Goal: Task Accomplishment & Management: Manage account settings

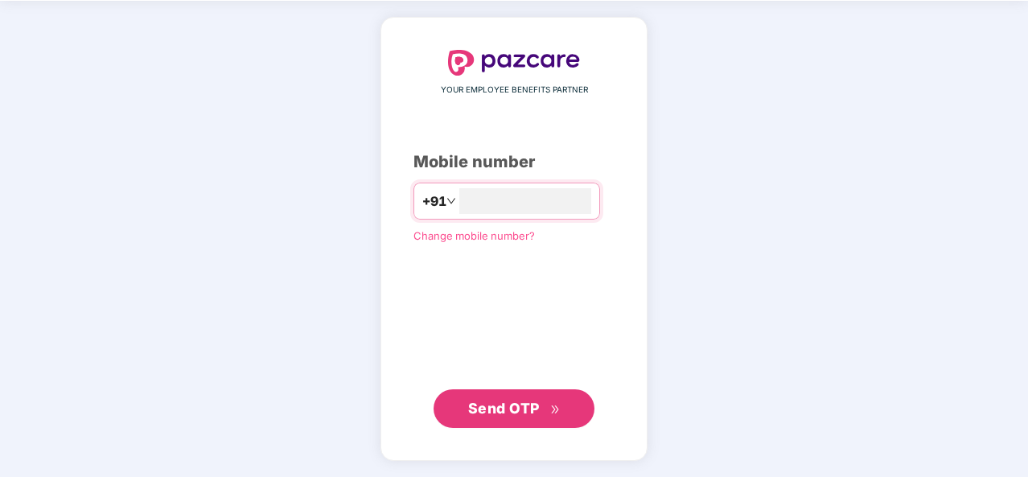
scroll to position [54, 0]
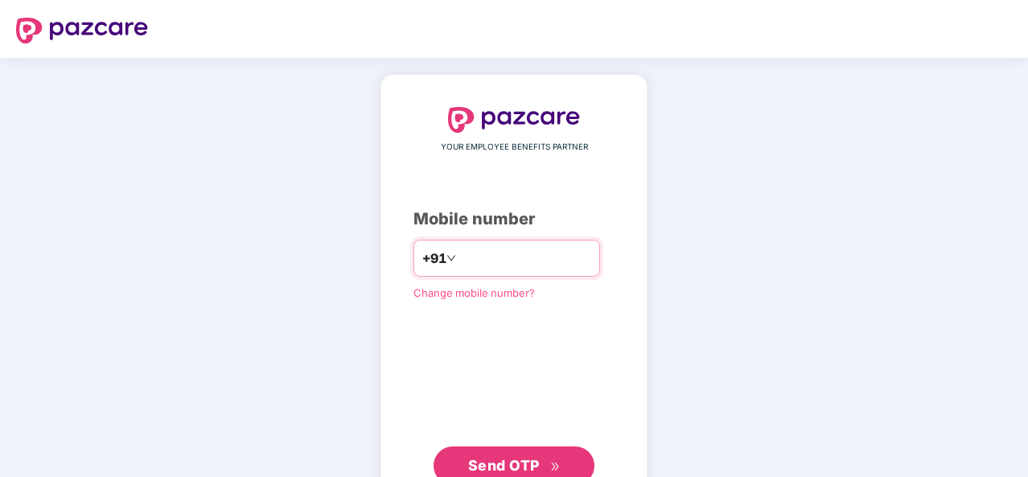
scroll to position [54, 0]
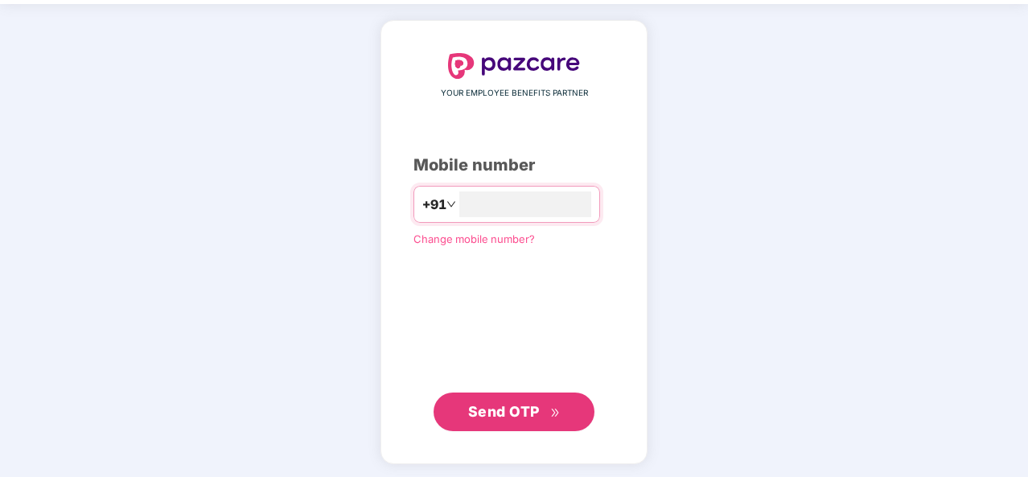
type input "**********"
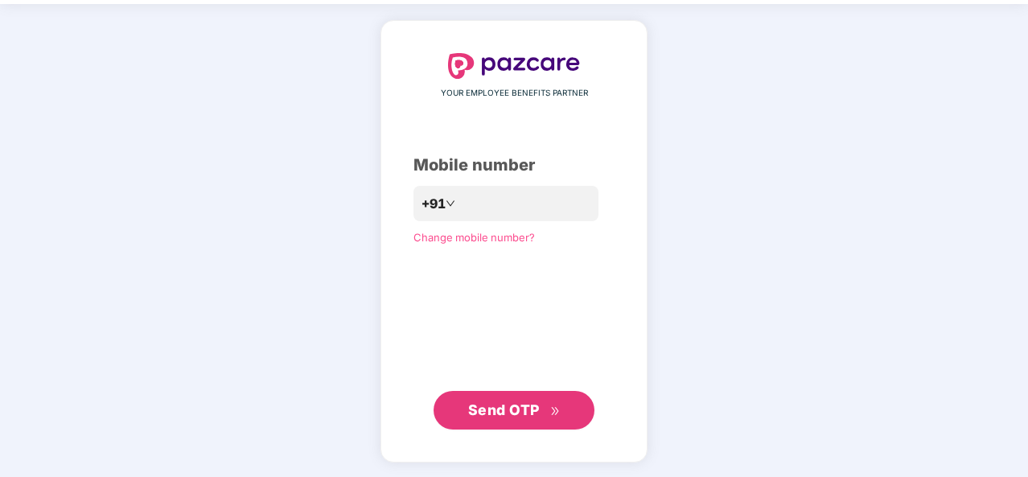
click at [502, 403] on span "Send OTP" at bounding box center [504, 409] width 72 height 17
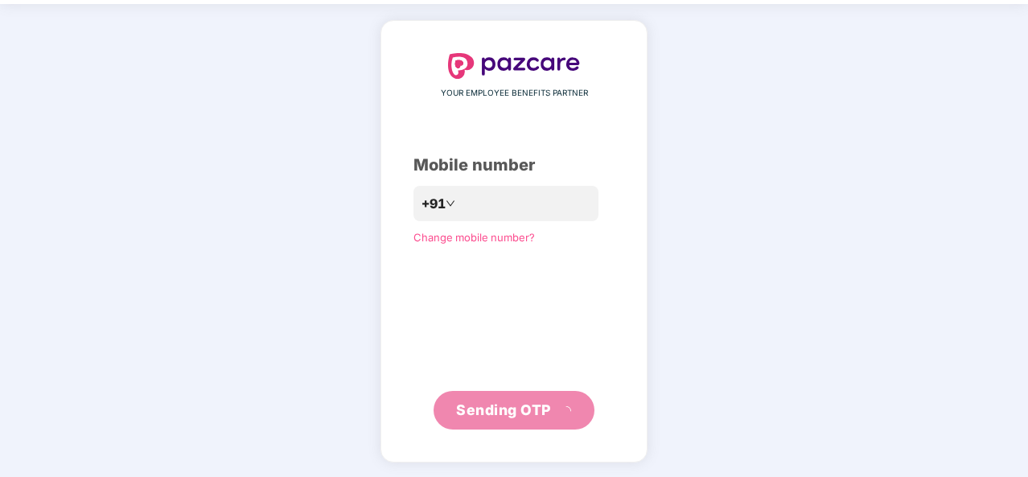
scroll to position [47, 0]
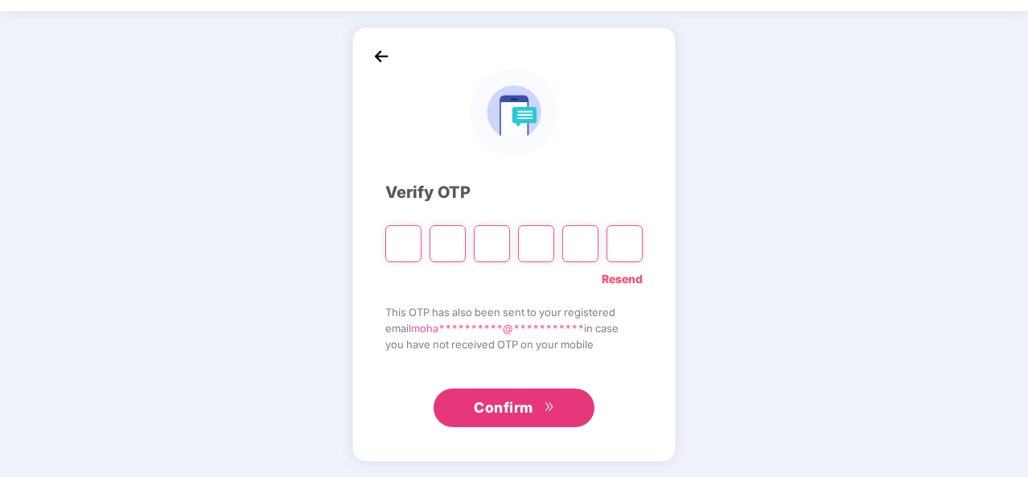
type input "*"
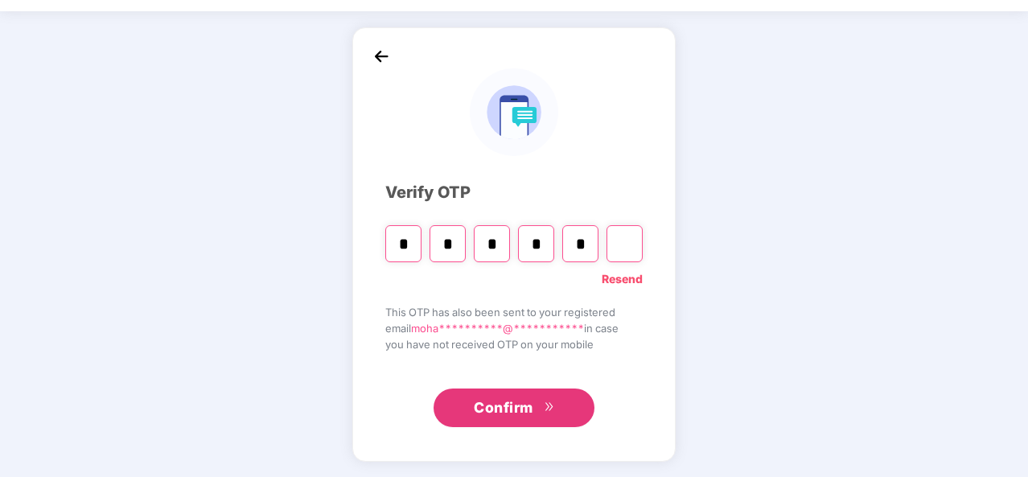
type input "*"
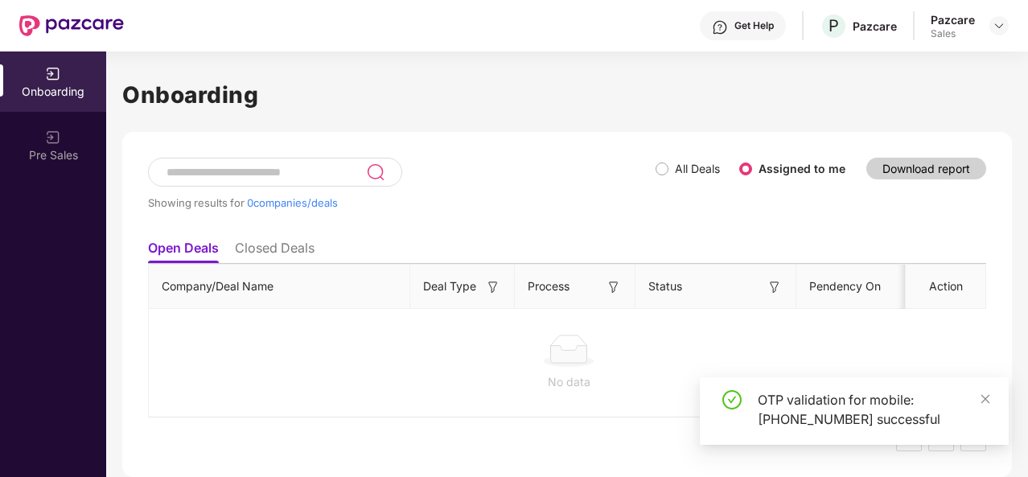
click at [991, 31] on div at bounding box center [998, 25] width 19 height 19
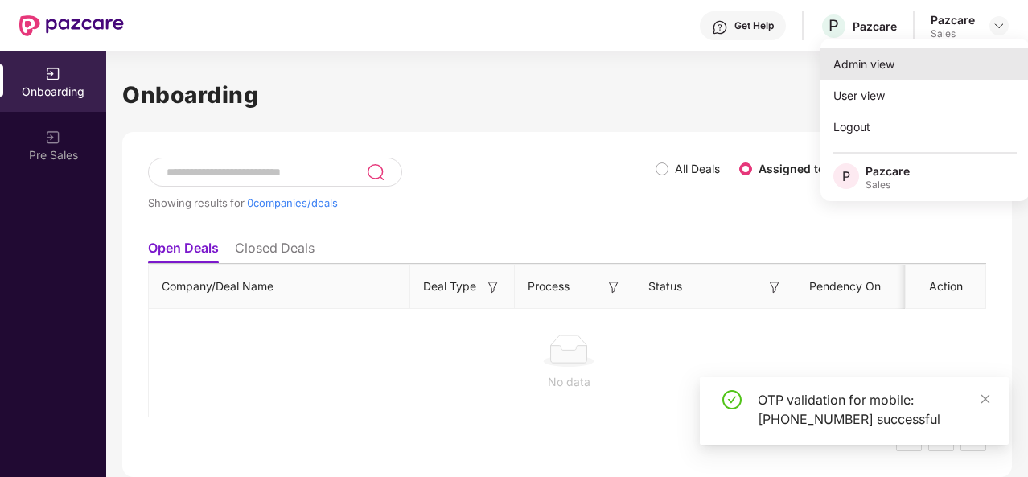
click at [874, 68] on div "Admin view" at bounding box center [924, 63] width 209 height 31
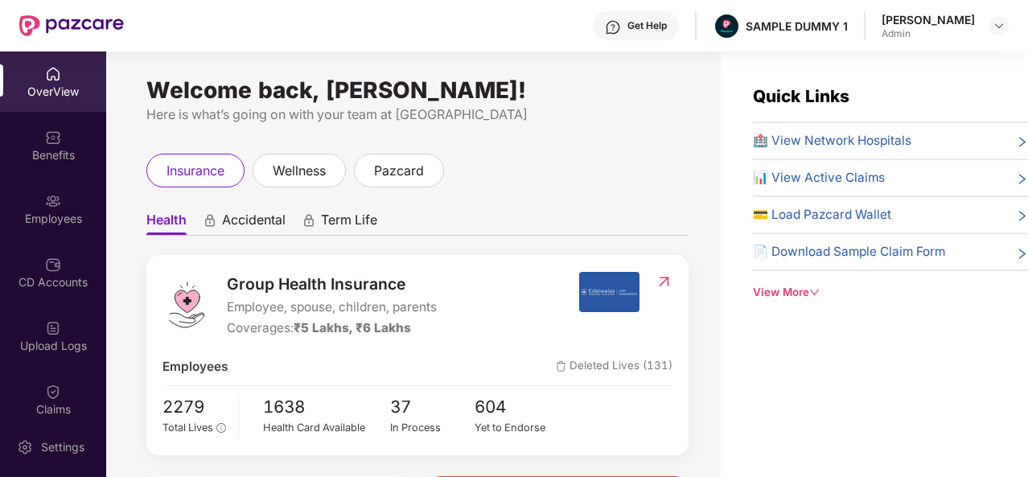
click at [808, 291] on div "View More" at bounding box center [890, 292] width 275 height 17
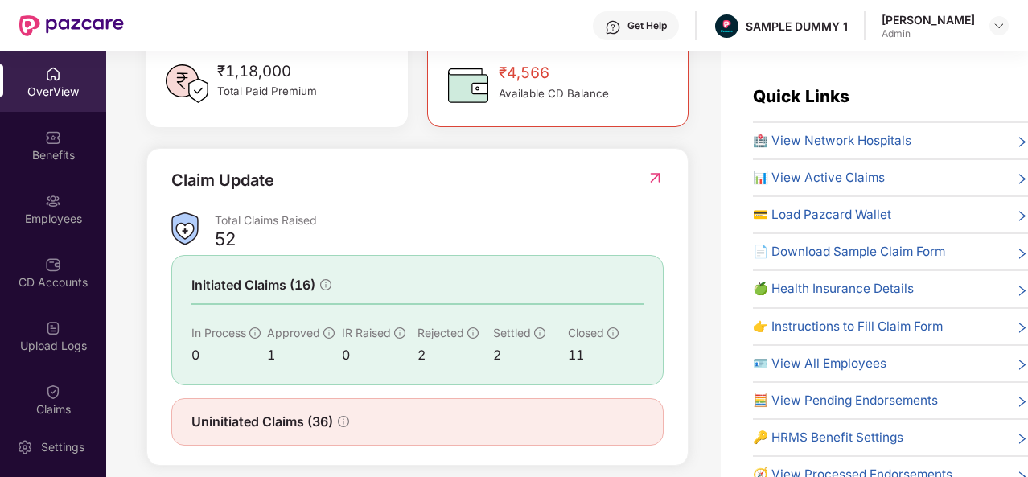
scroll to position [516, 0]
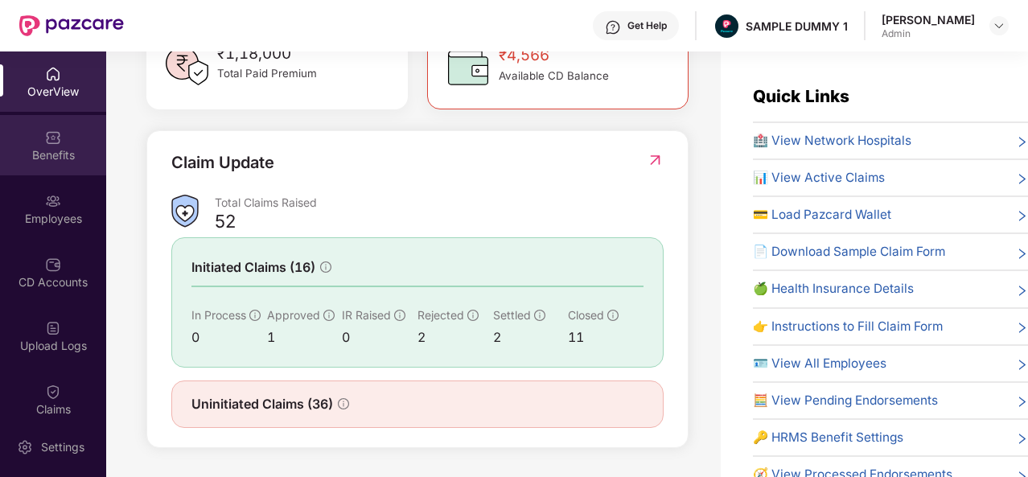
click at [35, 163] on div "Benefits" at bounding box center [53, 145] width 106 height 60
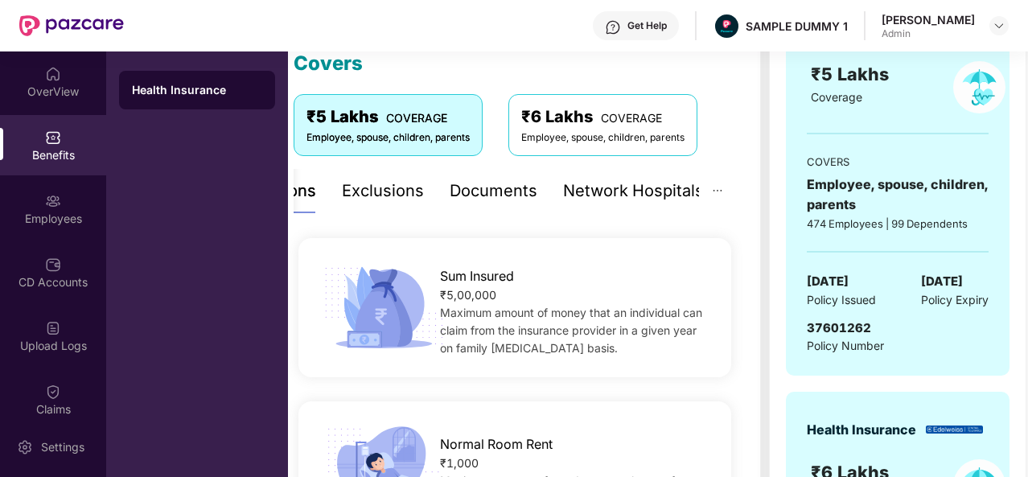
scroll to position [236, 0]
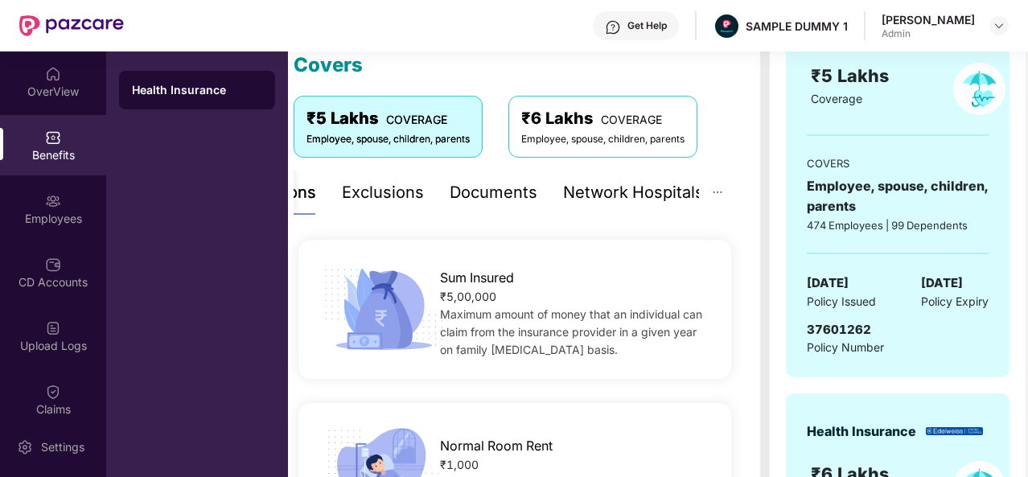
click at [393, 200] on div "Exclusions" at bounding box center [383, 192] width 82 height 25
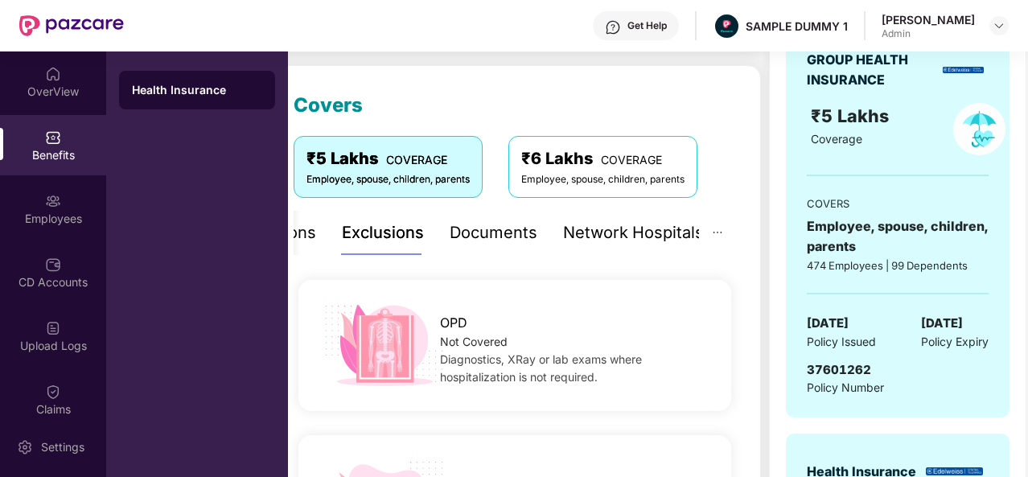
scroll to position [195, 0]
click at [479, 236] on div "Documents" at bounding box center [494, 233] width 88 height 25
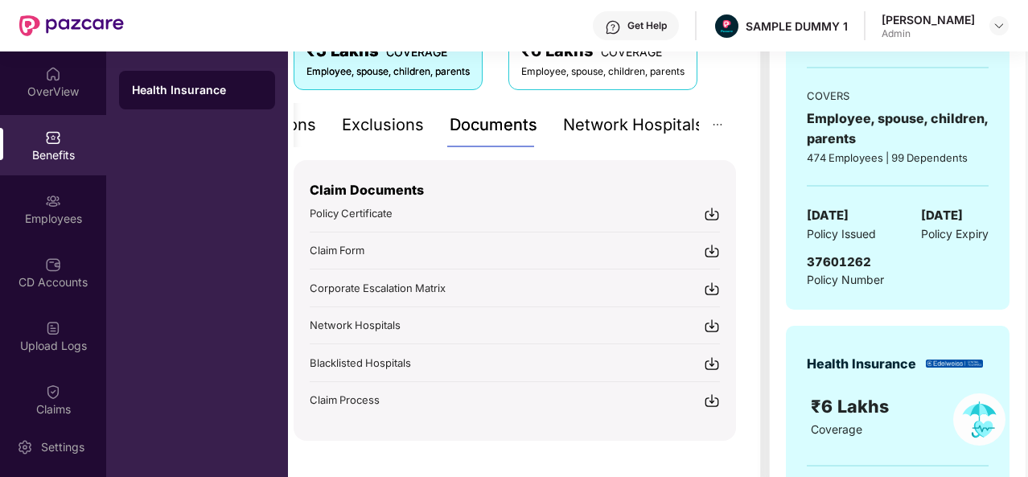
scroll to position [306, 0]
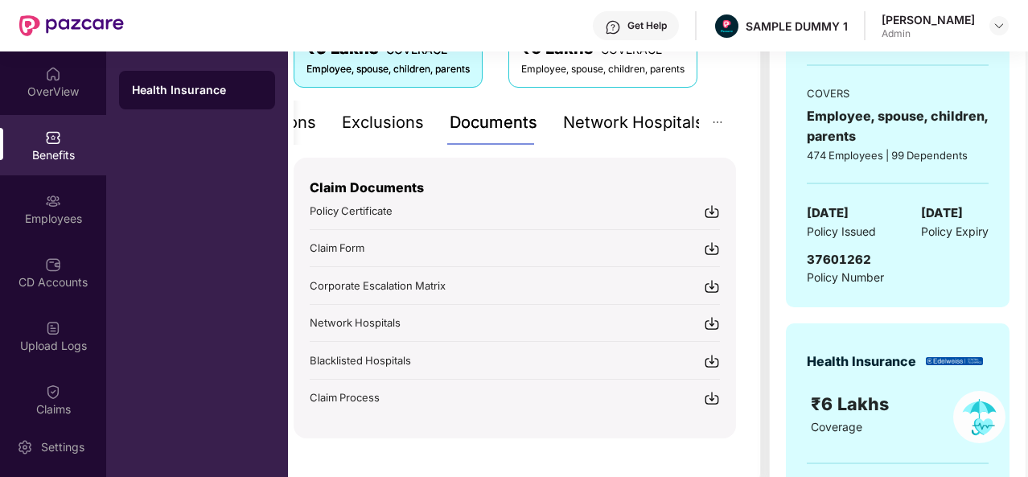
click at [632, 130] on div "Network Hospitals" at bounding box center [633, 122] width 141 height 25
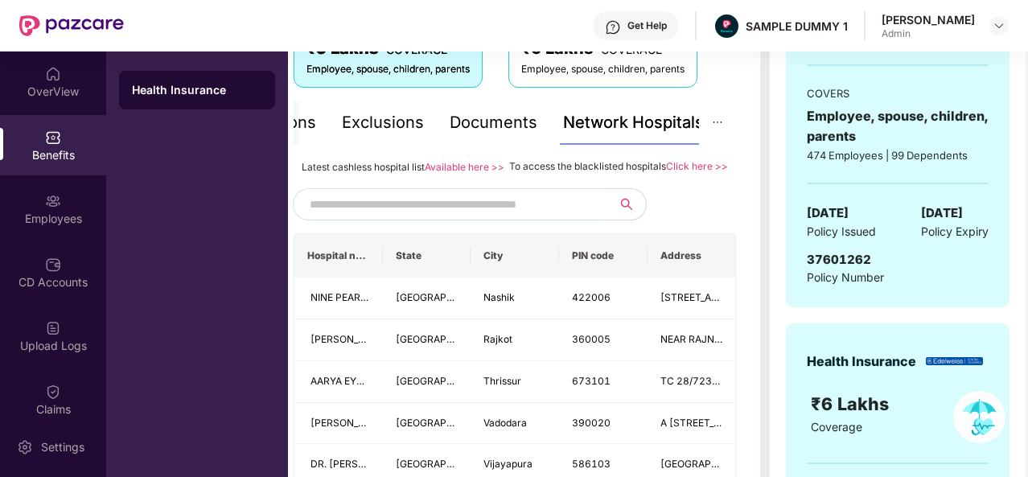
click at [389, 216] on input "text" at bounding box center [447, 204] width 275 height 24
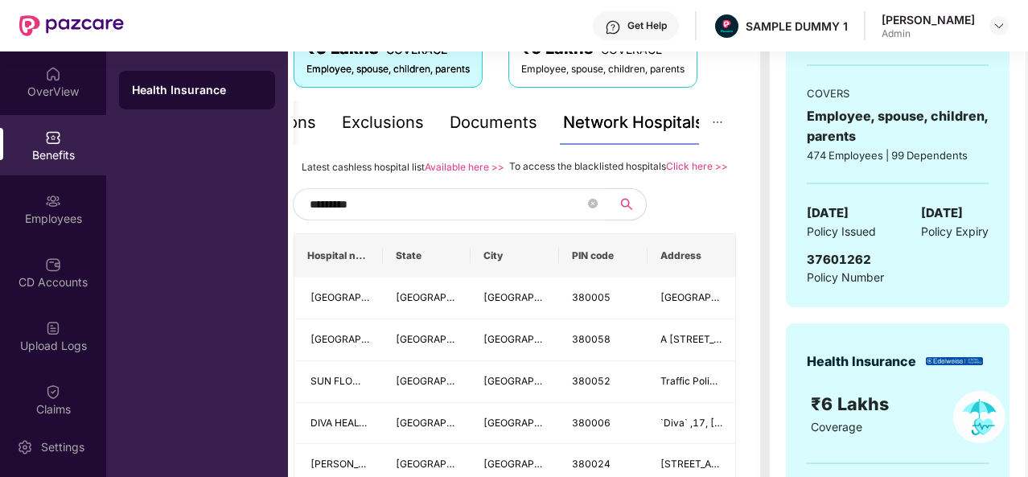
type input "*********"
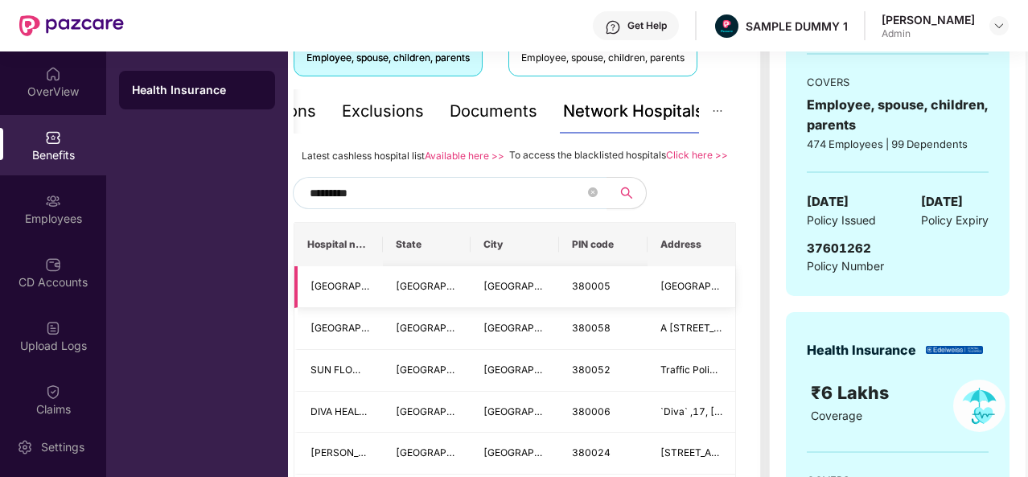
scroll to position [318, 0]
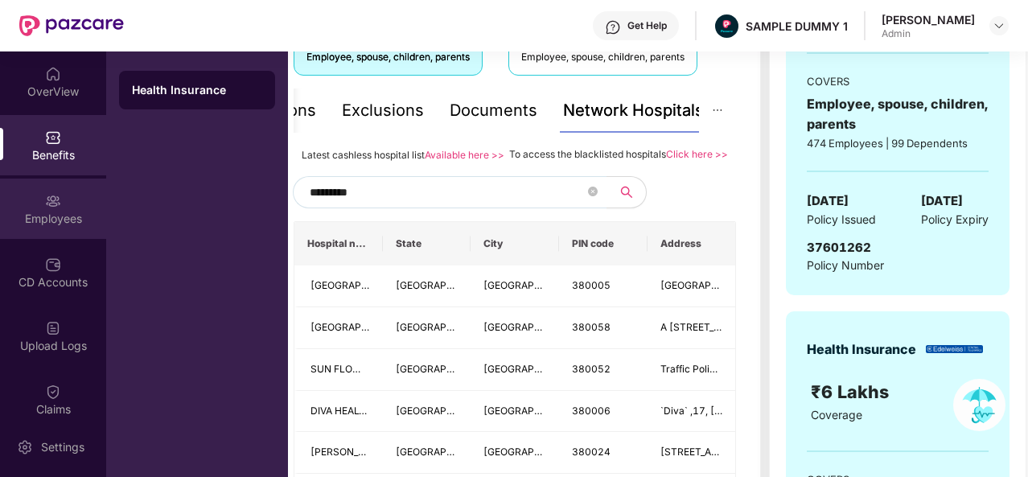
click at [42, 215] on div "Employees" at bounding box center [53, 219] width 106 height 16
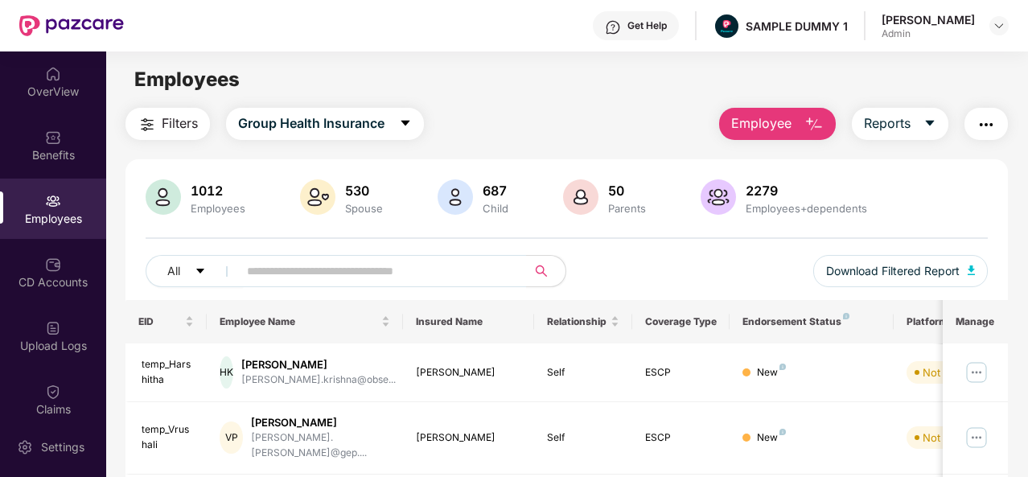
click at [812, 124] on img "button" at bounding box center [813, 124] width 19 height 19
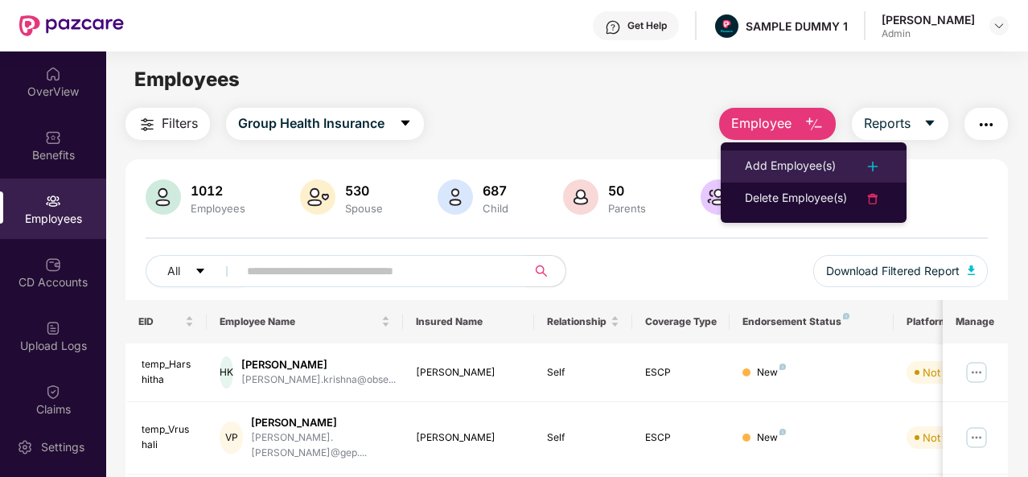
click at [798, 167] on div "Add Employee(s)" at bounding box center [790, 166] width 91 height 19
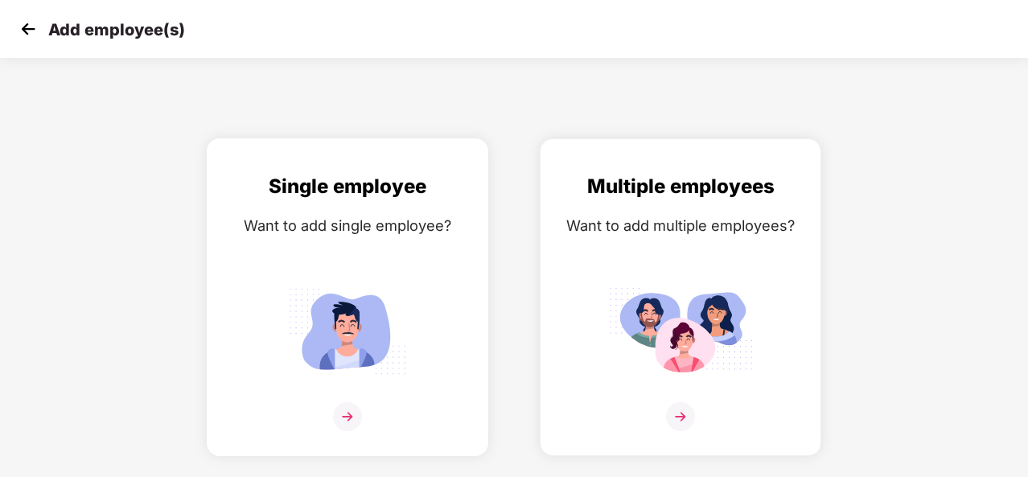
click at [339, 409] on img at bounding box center [347, 416] width 29 height 29
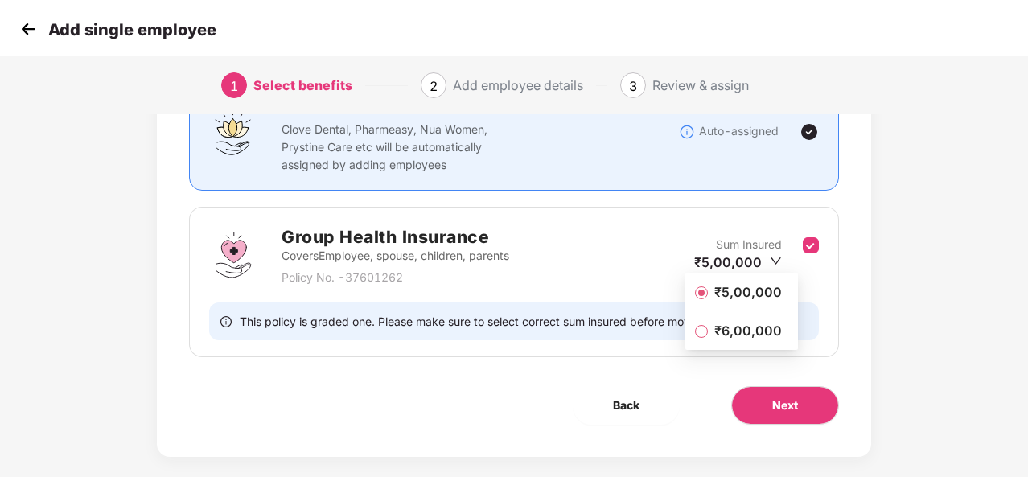
scroll to position [170, 0]
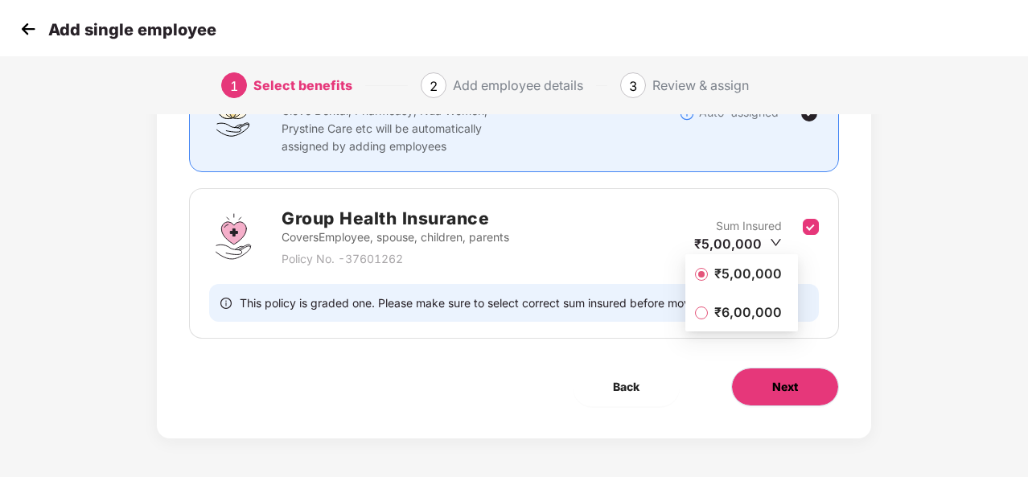
click at [783, 382] on span "Next" at bounding box center [785, 387] width 26 height 18
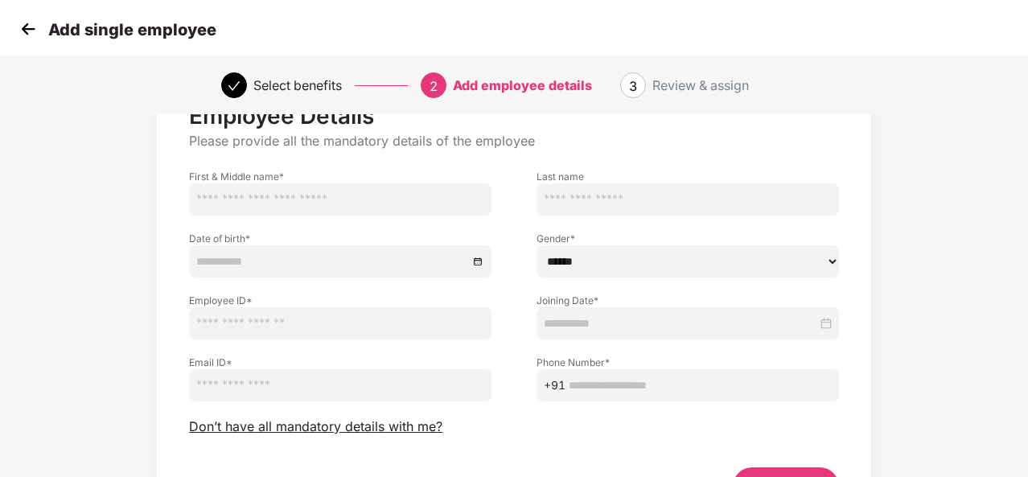
scroll to position [167, 0]
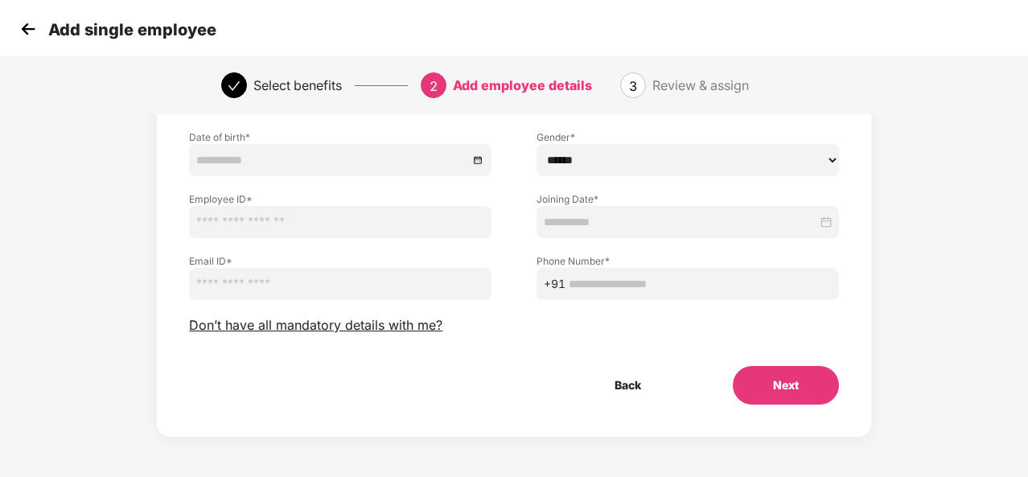
click at [32, 30] on img at bounding box center [28, 29] width 24 height 24
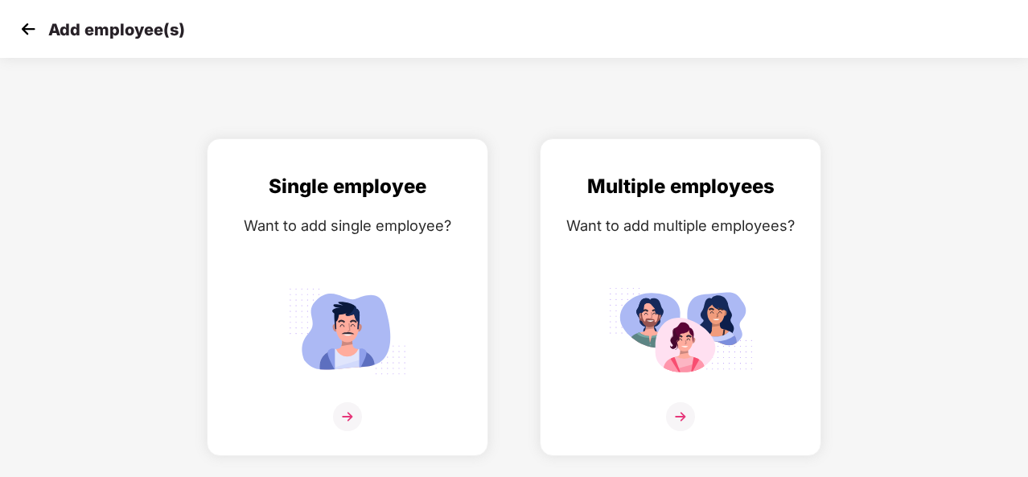
click at [32, 30] on img at bounding box center [28, 29] width 24 height 24
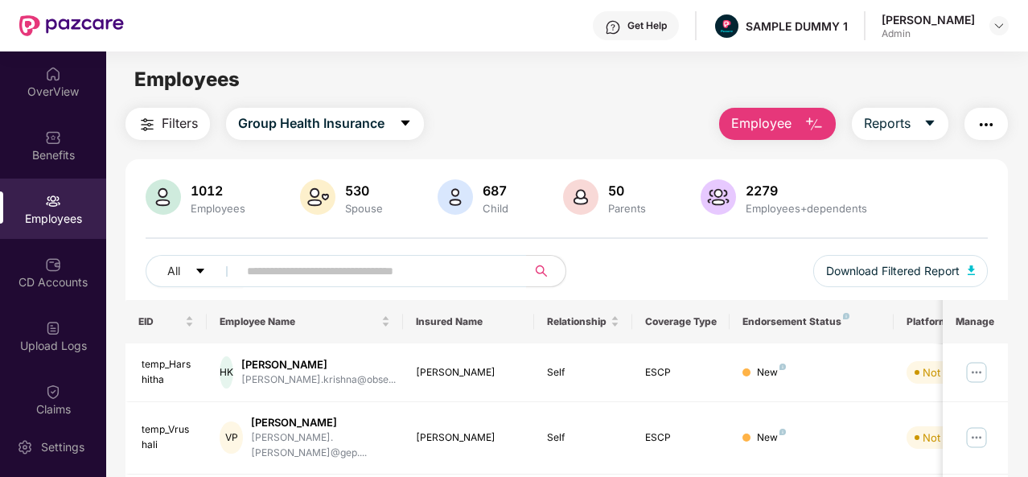
click at [815, 132] on img "button" at bounding box center [813, 124] width 19 height 19
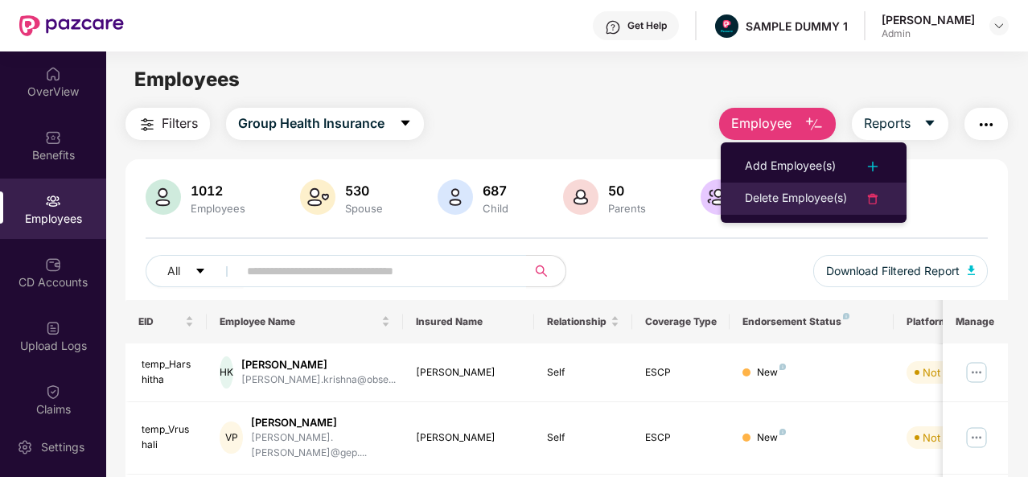
click at [801, 189] on div "Delete Employee(s)" at bounding box center [796, 198] width 102 height 19
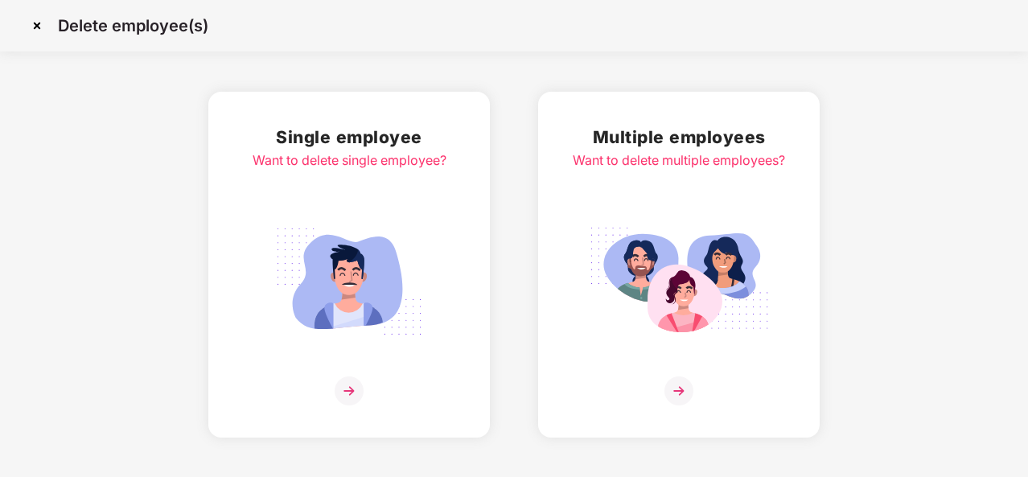
click at [344, 397] on img at bounding box center [349, 390] width 29 height 29
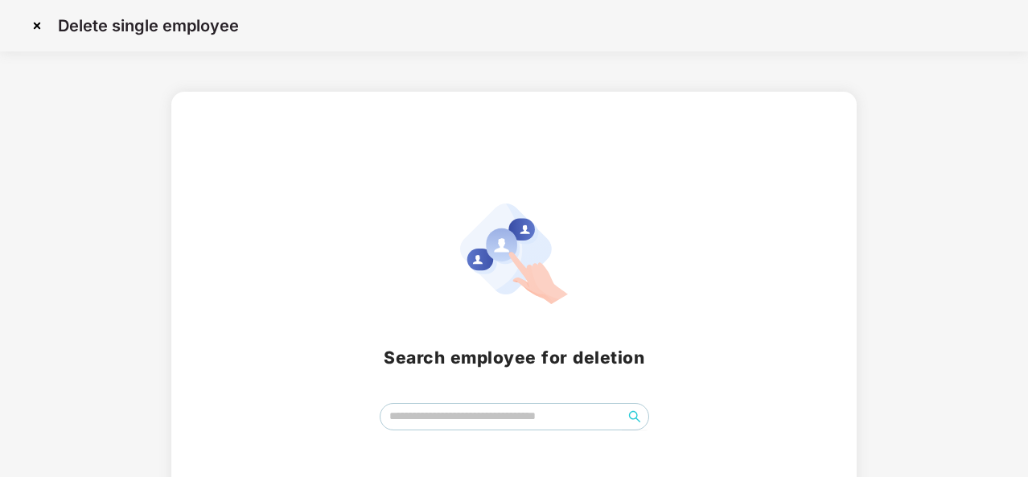
click at [35, 27] on img at bounding box center [37, 26] width 26 height 26
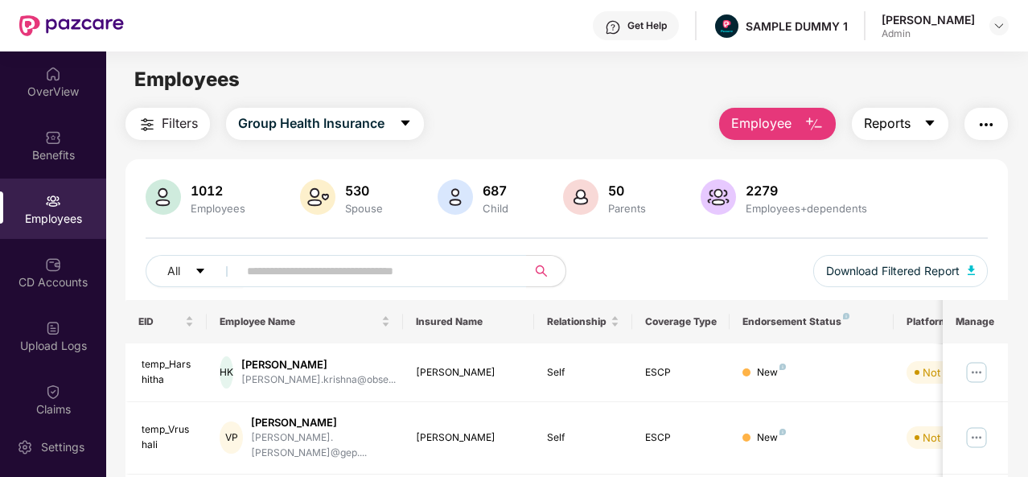
click at [930, 126] on icon "caret-down" at bounding box center [929, 123] width 13 height 13
